Goal: Task Accomplishment & Management: Use online tool/utility

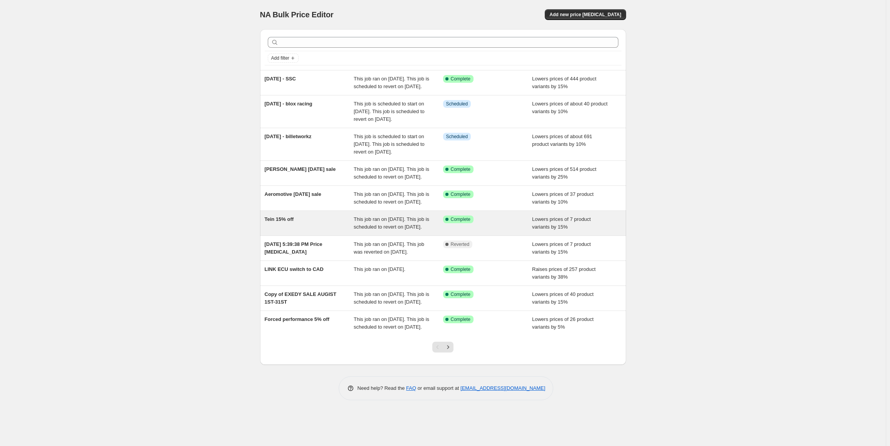
click at [304, 231] on div "Tein 15% off" at bounding box center [309, 223] width 89 height 15
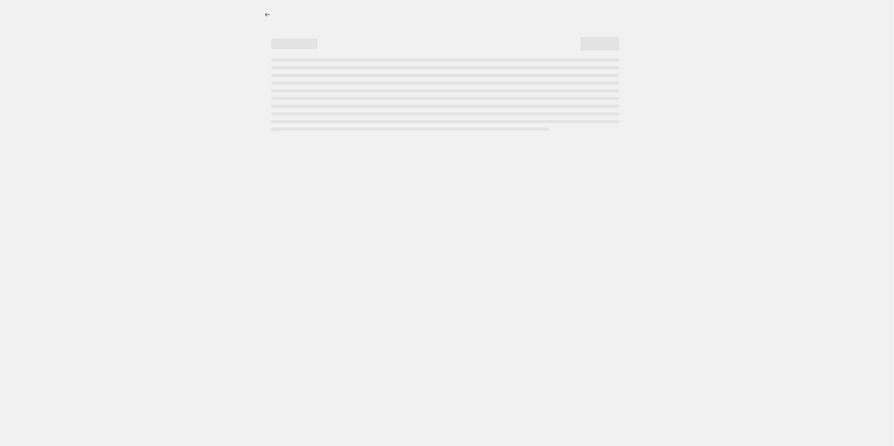
select select "percentage"
select select "tag"
